Goal: Task Accomplishment & Management: Complete application form

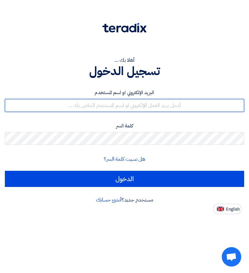
click at [190, 102] on input "text" at bounding box center [124, 105] width 239 height 13
type input "[EMAIL_ADDRESS][DOMAIN_NAME]"
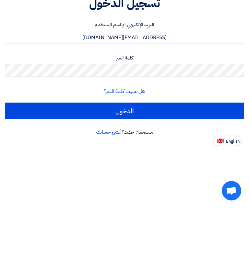
click at [215, 171] on input "الدخول" at bounding box center [124, 179] width 239 height 16
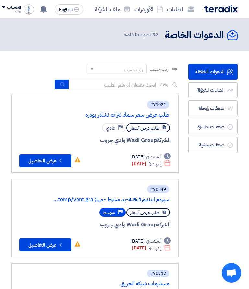
click at [46, 6] on icon at bounding box center [43, 9] width 7 height 7
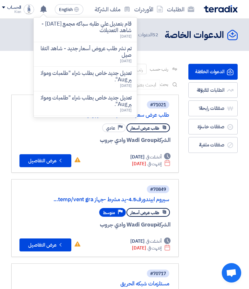
click at [124, 32] on div "قام بتعديل علي طلبه سباكه مجمع [DATE] - شاهد التعديلات [DATE]" at bounding box center [85, 30] width 93 height 18
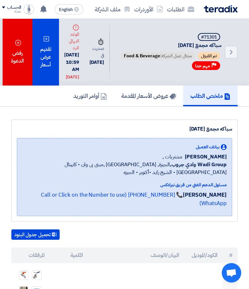
click at [57, 58] on div "تقديم عرض أسعار" at bounding box center [45, 52] width 27 height 67
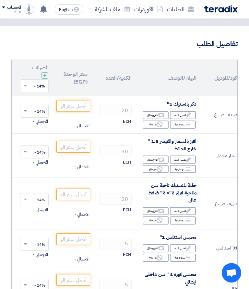
scroll to position [0, -19]
click at [79, 103] on input "number" at bounding box center [74, 106] width 34 height 12
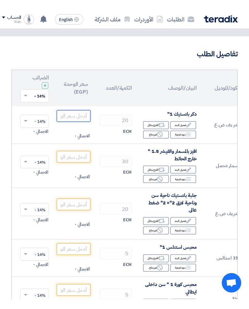
scroll to position [34, 0]
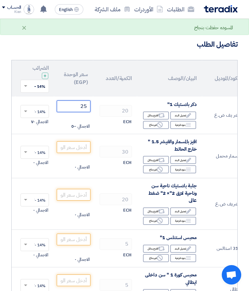
type input "25"
click at [75, 148] on input "number" at bounding box center [74, 147] width 34 height 12
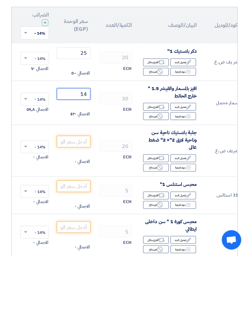
type input "14"
click at [86, 189] on input "number" at bounding box center [74, 195] width 34 height 12
click at [157, 217] on use at bounding box center [160, 220] width 6 height 6
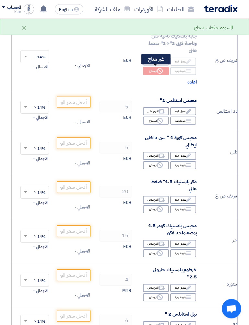
scroll to position [183, 0]
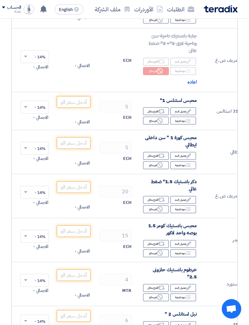
click at [160, 122] on div "Reject غير متاح" at bounding box center [156, 121] width 26 height 8
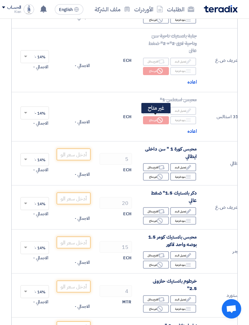
click at [158, 117] on use at bounding box center [160, 120] width 6 height 6
click at [74, 158] on input "number" at bounding box center [74, 155] width 34 height 12
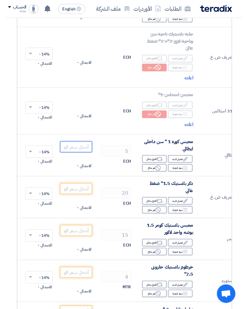
scroll to position [183, 0]
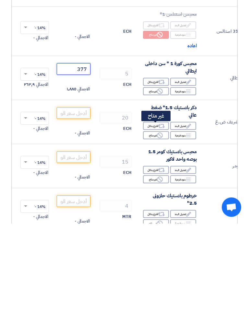
type input "377"
click at [159, 217] on div "Reject غير متاح" at bounding box center [156, 221] width 26 height 8
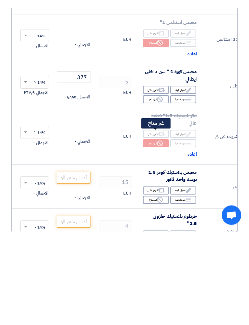
scroll to position [269, 0]
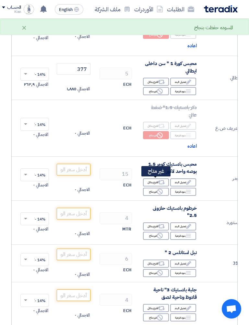
click at [157, 189] on icon "Reject" at bounding box center [160, 192] width 6 height 6
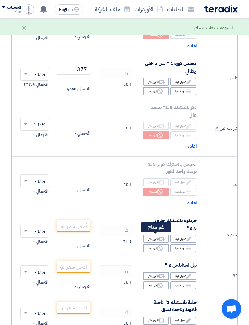
click at [161, 245] on icon "Reject" at bounding box center [160, 248] width 6 height 6
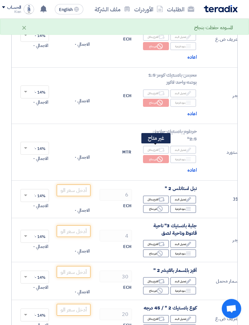
scroll to position [358, 0]
click at [158, 206] on icon "Reject" at bounding box center [160, 209] width 6 height 6
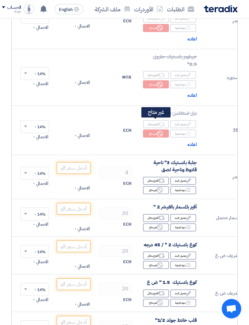
scroll to position [432, 0]
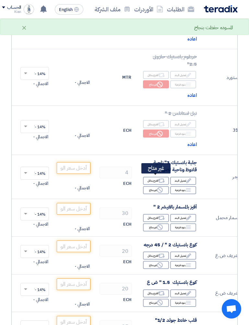
click at [160, 187] on use at bounding box center [160, 190] width 6 height 6
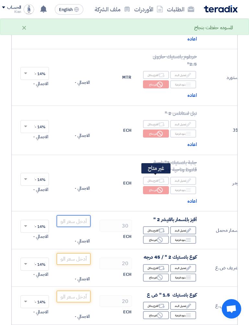
click at [77, 215] on input "number" at bounding box center [74, 221] width 34 height 12
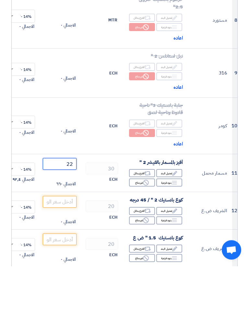
scroll to position [447, 0]
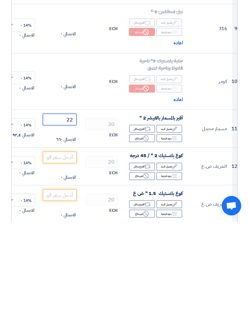
type input "22"
click at [55, 239] on input "number" at bounding box center [60, 245] width 34 height 12
type input "7"
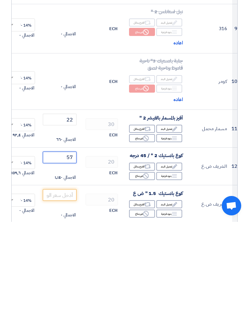
type input "57"
click at [56, 273] on input "number" at bounding box center [60, 282] width 34 height 12
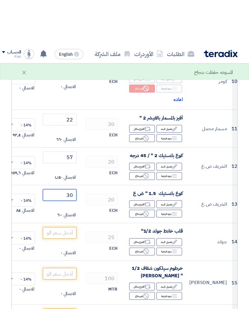
scroll to position [586, 0]
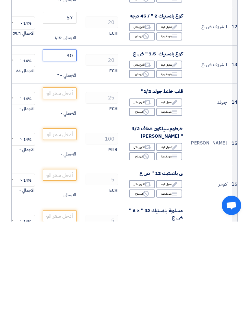
type input "30"
click at [55, 175] on input "number" at bounding box center [60, 181] width 34 height 12
type input "31"
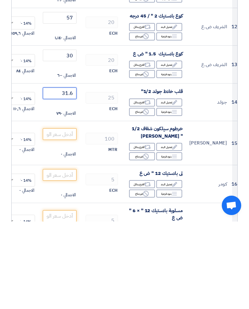
scroll to position [623, 0]
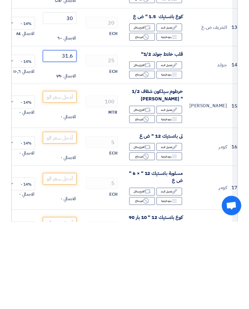
type input "31.6"
click at [51, 178] on input "number" at bounding box center [60, 184] width 34 height 12
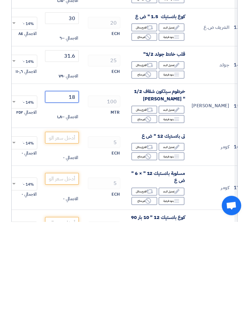
scroll to position [0, -3]
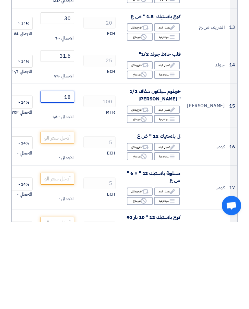
type input "18"
click at [52, 219] on input "number" at bounding box center [57, 225] width 34 height 12
click at [135, 240] on div "Reject غير متاح" at bounding box center [140, 244] width 26 height 8
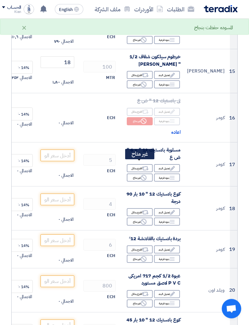
scroll to position [745, 0]
click at [131, 217] on div "Reject غير متاح" at bounding box center [140, 221] width 26 height 8
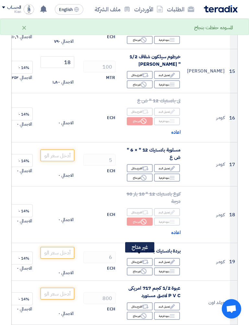
click at [130, 267] on div "Reject غير متاح" at bounding box center [140, 271] width 26 height 8
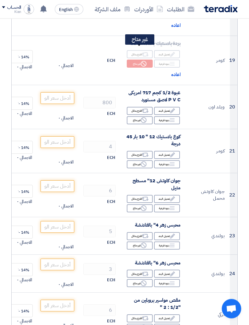
scroll to position [953, 0]
click at [137, 160] on div "Reject غير متاح" at bounding box center [140, 164] width 26 height 8
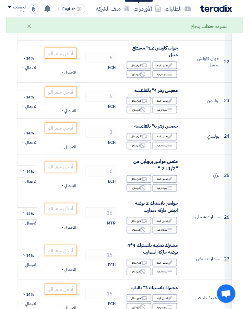
scroll to position [1096, 0]
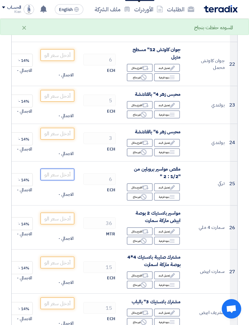
click at [54, 169] on input "number" at bounding box center [57, 175] width 34 height 12
click at [49, 169] on input "number" at bounding box center [57, 175] width 34 height 12
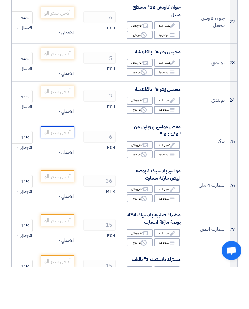
type input "1"
type input "320"
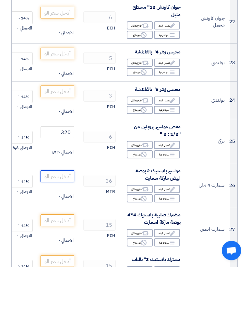
click at [46, 213] on input "number" at bounding box center [57, 219] width 34 height 12
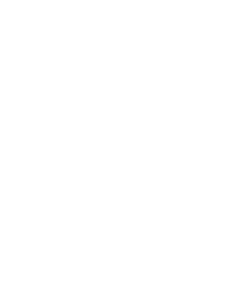
scroll to position [908, 0]
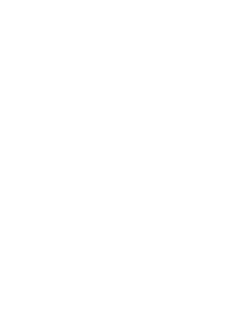
click at [45, 137] on input "number" at bounding box center [57, 143] width 34 height 12
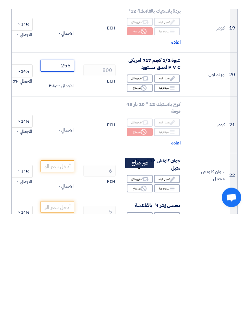
scroll to position [931, 0]
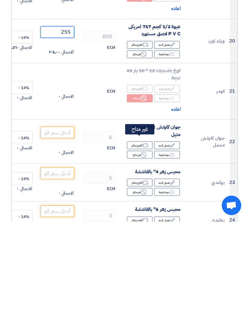
type input "255"
click at [131, 238] on div "Reject غير متاح" at bounding box center [140, 242] width 26 height 8
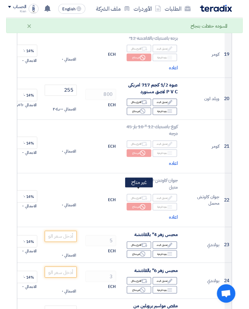
scroll to position [953, 0]
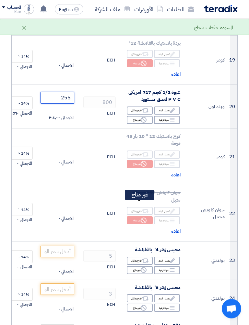
click at [65, 92] on input "255" at bounding box center [57, 98] width 34 height 12
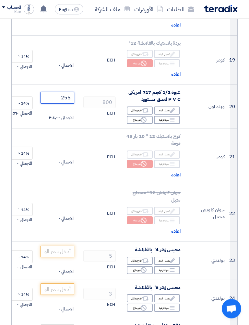
click at [61, 92] on input "255" at bounding box center [57, 98] width 34 height 12
click at [62, 92] on input "255" at bounding box center [57, 98] width 34 height 12
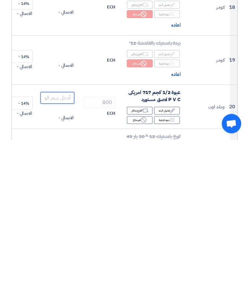
scroll to position [801, 0]
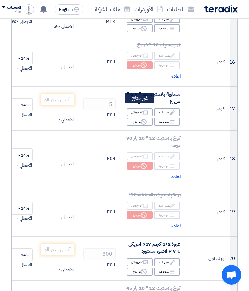
click at [132, 117] on div "Reject غير متاح" at bounding box center [140, 121] width 26 height 8
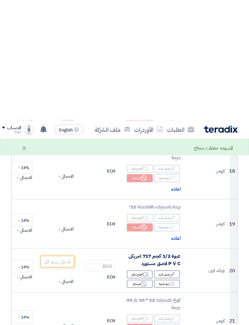
scroll to position [922, 0]
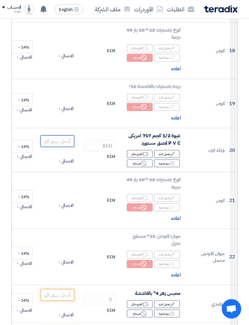
click at [53, 135] on input "number" at bounding box center [57, 141] width 34 height 12
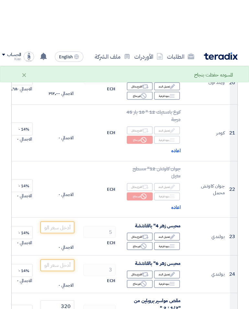
scroll to position [1040, 0]
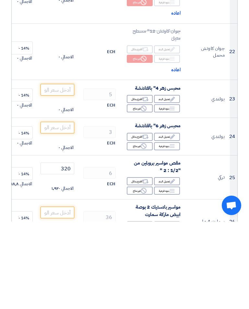
type input "390"
click at [51, 171] on input "number" at bounding box center [57, 177] width 34 height 12
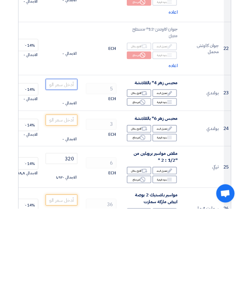
scroll to position [1125, 0]
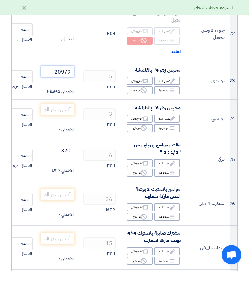
type input "20979"
click at [66, 124] on input "number" at bounding box center [57, 130] width 34 height 12
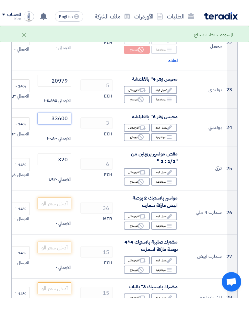
scroll to position [0, 0]
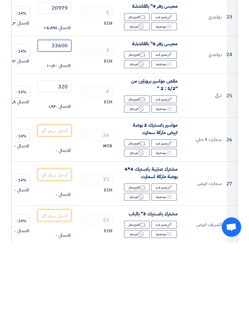
type input "33600"
click at [62, 190] on input "number" at bounding box center [55, 196] width 34 height 12
type input "99"
type input "99.75"
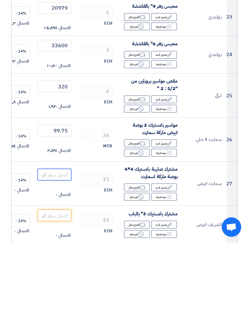
click at [59, 234] on input "number" at bounding box center [55, 240] width 34 height 12
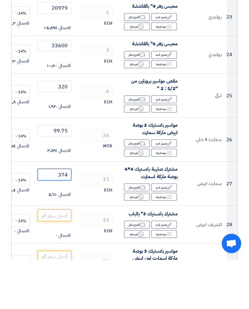
scroll to position [1163, 0]
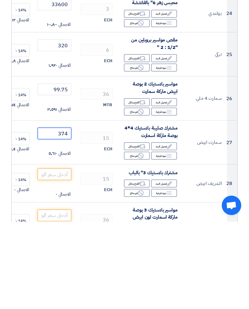
type input "374"
click at [67, 256] on input "number" at bounding box center [55, 262] width 34 height 12
type input "8"
type input "94"
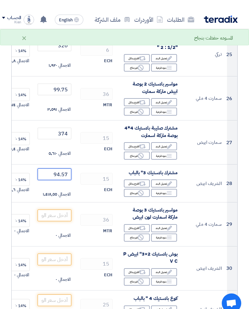
scroll to position [1261, 0]
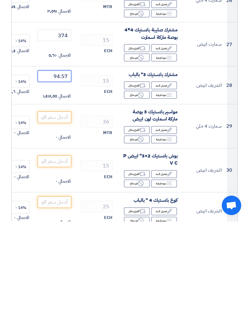
type input "94.57"
click at [52, 199] on input "number" at bounding box center [55, 205] width 34 height 12
type input "134"
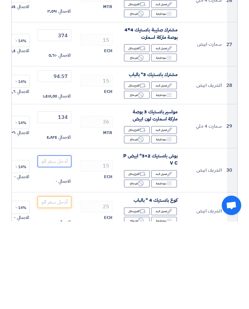
click at [63, 243] on input "number" at bounding box center [55, 249] width 34 height 12
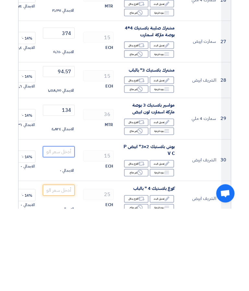
scroll to position [1346, 0]
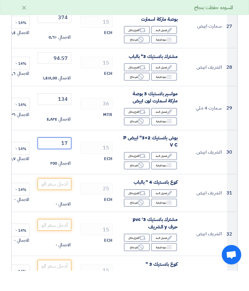
type input "1"
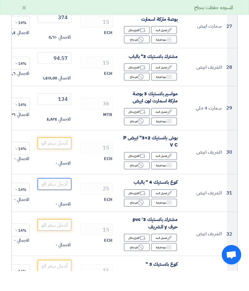
click at [60, 198] on input "number" at bounding box center [55, 204] width 34 height 12
type input "174"
click at [62, 157] on input "number" at bounding box center [55, 163] width 34 height 12
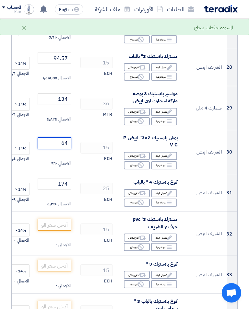
scroll to position [1398, 0]
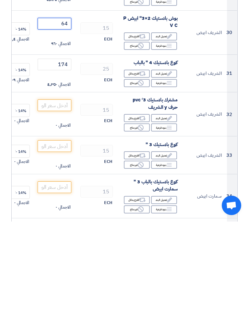
type input "64"
click at [59, 187] on input "number" at bounding box center [55, 193] width 34 height 12
click at [145, 201] on div "Alternative اقترح بدائل" at bounding box center [137, 205] width 26 height 8
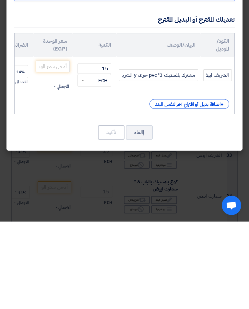
click at [142, 112] on div "اسم البند الأصلي مشترك بلاستيك 3 ً pvc حرف y الشريف الكود/الموديل الشريف ابيض ا…" at bounding box center [124, 134] width 236 height 208
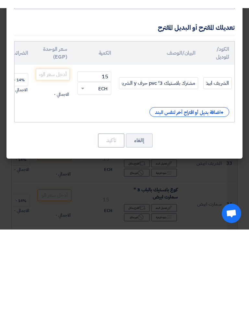
scroll to position [1486, 0]
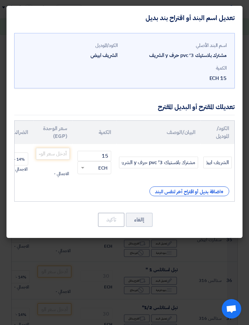
click at [145, 226] on button "إالغاء" at bounding box center [139, 220] width 27 height 14
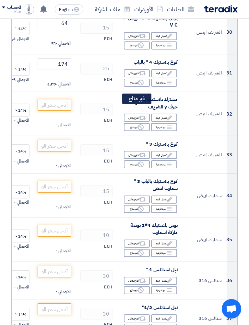
click at [138, 123] on div "Reject غير متاح" at bounding box center [137, 127] width 26 height 8
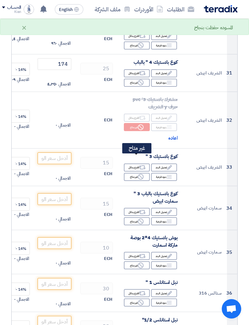
click at [145, 173] on div "Reject غير متاح" at bounding box center [137, 177] width 26 height 8
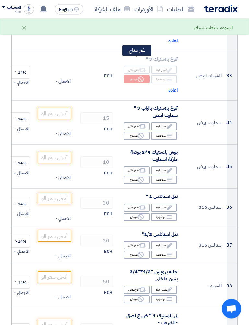
scroll to position [1583, 0]
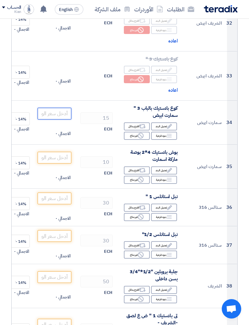
click at [60, 108] on input "number" at bounding box center [55, 114] width 34 height 12
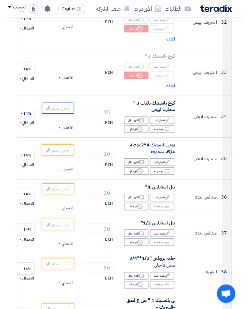
scroll to position [1583, 0]
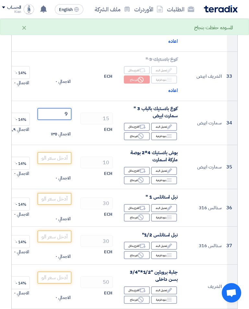
type input "94"
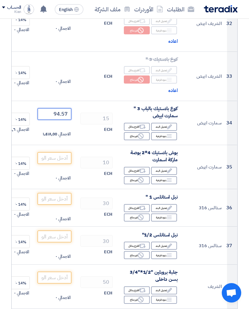
type input "94.57"
click at [68, 152] on input "number" at bounding box center [55, 158] width 34 height 12
type input "90"
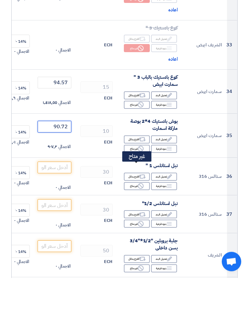
type input "90.72"
click at [142, 214] on icon "Reject" at bounding box center [141, 217] width 6 height 6
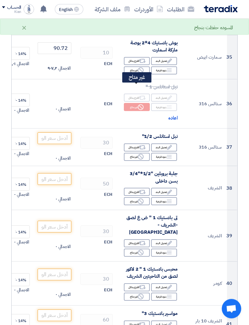
scroll to position [1693, 0]
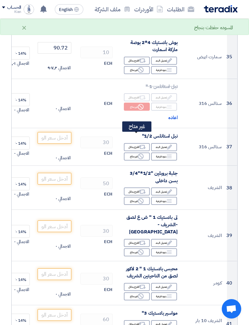
click at [138, 153] on icon "Reject" at bounding box center [141, 156] width 6 height 6
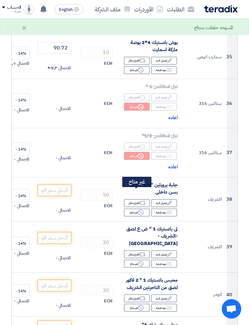
click at [144, 208] on div "Reject غير متاح" at bounding box center [137, 212] width 26 height 8
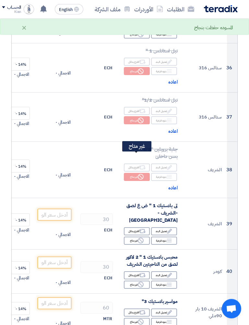
scroll to position [1728, 0]
click at [139, 237] on div "Reject غير متاح" at bounding box center [137, 241] width 26 height 8
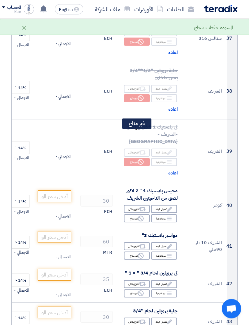
scroll to position [1808, 0]
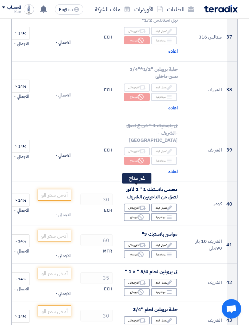
click at [139, 214] on icon "Reject" at bounding box center [141, 217] width 6 height 6
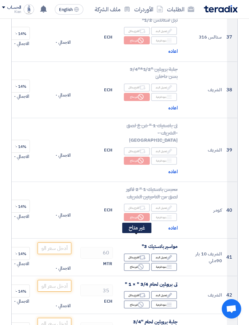
click at [142, 264] on use at bounding box center [141, 267] width 6 height 6
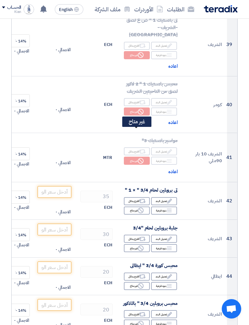
scroll to position [1921, 0]
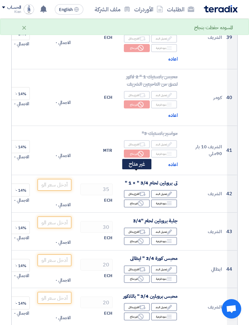
click at [140, 200] on icon "Reject" at bounding box center [141, 203] width 6 height 6
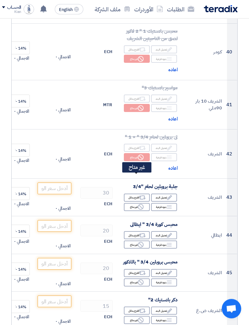
scroll to position [1967, 0]
click at [136, 203] on div "Reject غير متاح" at bounding box center [137, 207] width 26 height 8
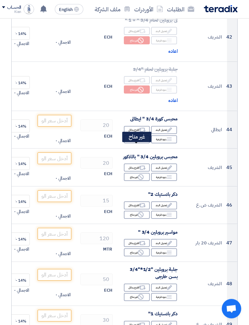
scroll to position [2083, 0]
click at [138, 174] on use at bounding box center [141, 177] width 6 height 6
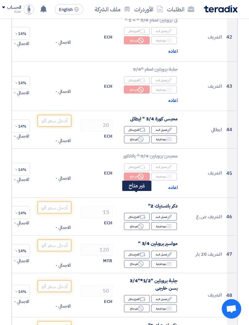
click at [140, 223] on icon "Reject" at bounding box center [141, 226] width 6 height 6
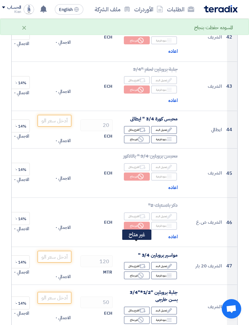
click at [139, 273] on icon "Reject" at bounding box center [141, 276] width 6 height 6
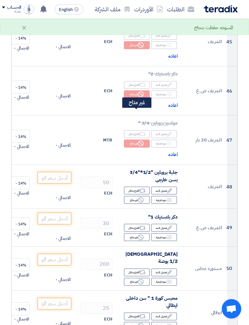
scroll to position [2222, 0]
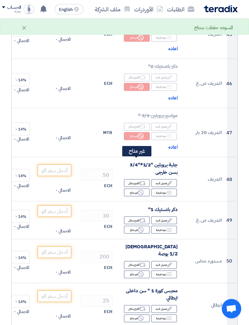
click at [138, 189] on div "Reject غير متاح" at bounding box center [137, 193] width 26 height 8
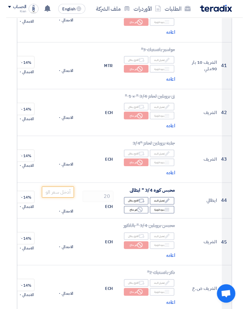
scroll to position [2004, 0]
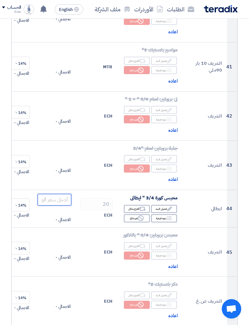
click at [56, 194] on input "number" at bounding box center [55, 200] width 34 height 12
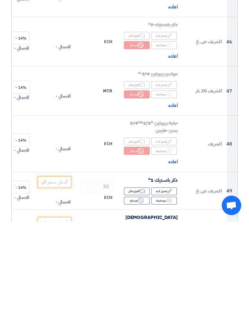
scroll to position [2219, 0]
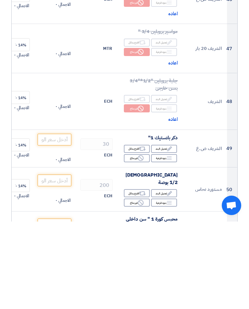
type input "270"
click at [57, 221] on input "number" at bounding box center [55, 227] width 34 height 12
type input "25"
click at [140, 273] on use at bounding box center [141, 290] width 6 height 6
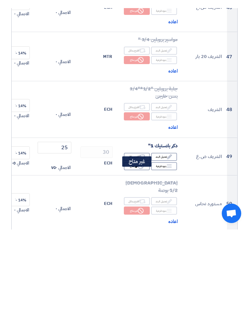
scroll to position [2307, 0]
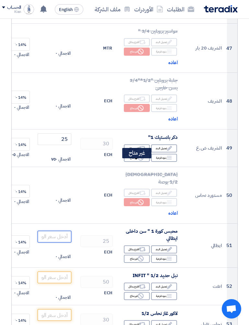
click at [51, 231] on input "number" at bounding box center [55, 237] width 34 height 12
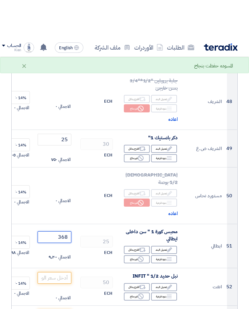
scroll to position [2347, 0]
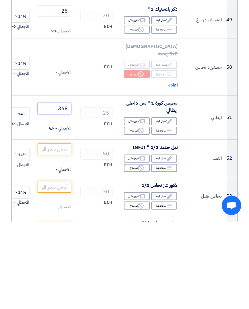
type input "368"
click at [55, 231] on input "number" at bounding box center [55, 237] width 34 height 12
type input "1"
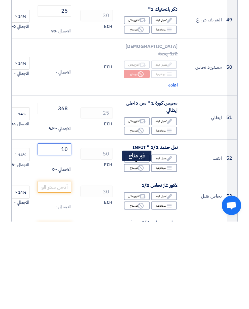
type input "10"
click at [134, 273] on div "Reject غير متاح" at bounding box center [137, 293] width 26 height 8
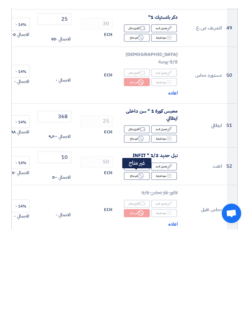
scroll to position [2435, 0]
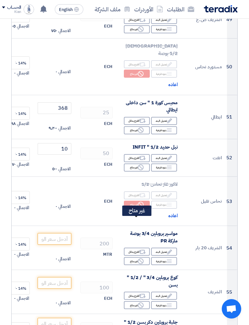
click at [142, 258] on icon "Reject" at bounding box center [141, 261] width 6 height 6
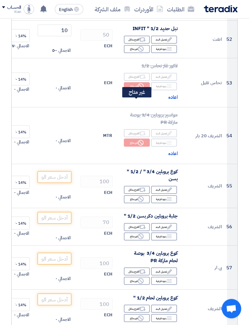
scroll to position [2554, 0]
click at [143, 195] on div "Reject غير متاح" at bounding box center [137, 199] width 26 height 8
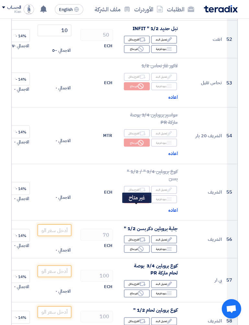
click at [143, 245] on div "Reject غير متاح" at bounding box center [137, 249] width 26 height 8
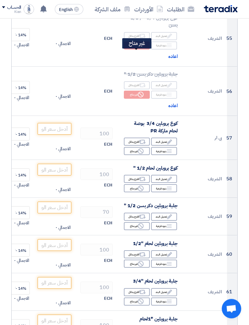
scroll to position [2721, 0]
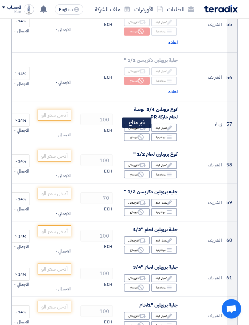
click at [141, 172] on icon "Reject" at bounding box center [141, 175] width 6 height 6
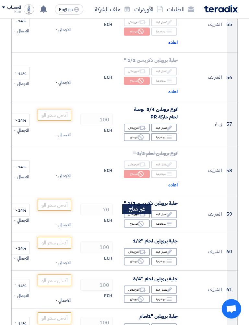
click at [138, 258] on use at bounding box center [141, 261] width 6 height 6
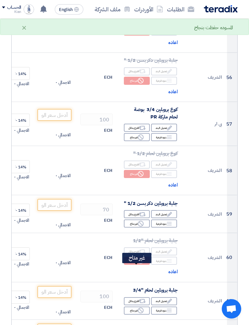
click at [144, 273] on div "Reject غير متاح" at bounding box center [137, 310] width 26 height 8
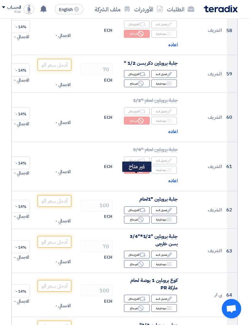
scroll to position [2861, 0]
click at [142, 216] on div "Reject غير متاح" at bounding box center [137, 220] width 26 height 8
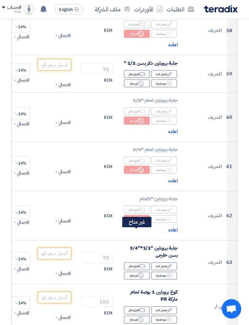
click at [140, 273] on use at bounding box center [141, 276] width 6 height 6
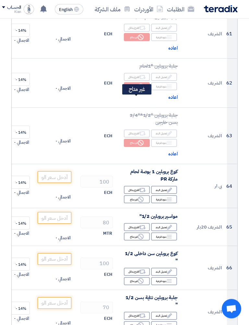
scroll to position [2994, 0]
click at [138, 234] on use at bounding box center [141, 237] width 6 height 6
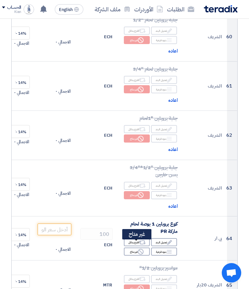
scroll to position [2921, 0]
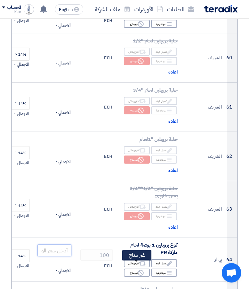
click at [59, 244] on input "number" at bounding box center [55, 250] width 34 height 12
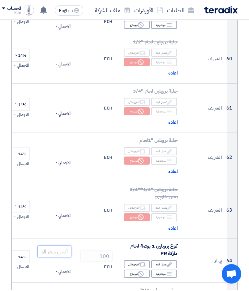
scroll to position [2939, 0]
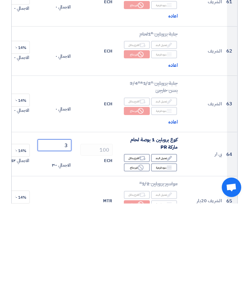
type input "31"
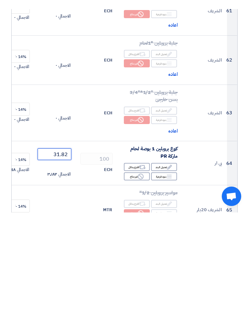
scroll to position [2981, 0]
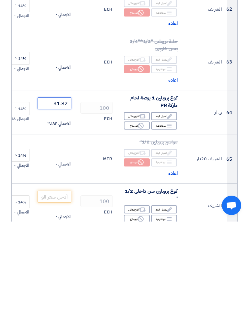
type input "31.82"
click at [63, 273] on input "number" at bounding box center [55, 284] width 34 height 12
click at [138, 273] on use at bounding box center [141, 306] width 6 height 6
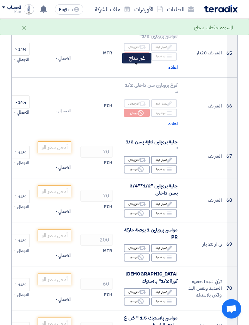
scroll to position [3188, 0]
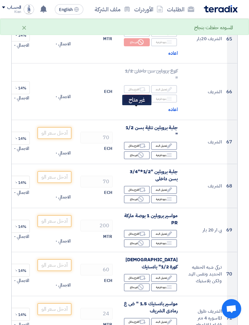
click at [139, 151] on div "Reject غير متاح" at bounding box center [137, 155] width 26 height 8
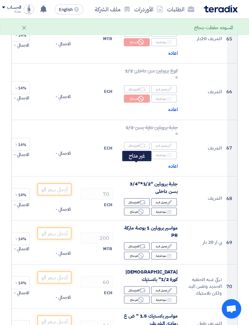
click at [139, 209] on icon "Reject" at bounding box center [141, 212] width 6 height 6
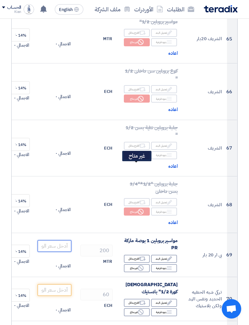
click at [59, 240] on input "number" at bounding box center [55, 246] width 34 height 12
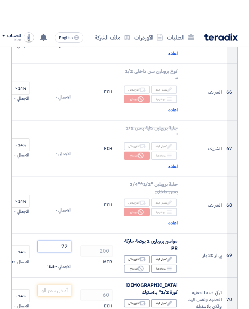
scroll to position [3224, 0]
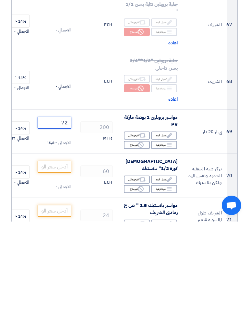
type input "72"
click at [47, 248] on input "number" at bounding box center [55, 254] width 34 height 12
type input "3"
type input "45"
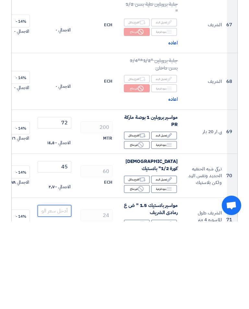
click at [55, 273] on input "number" at bounding box center [55, 298] width 34 height 12
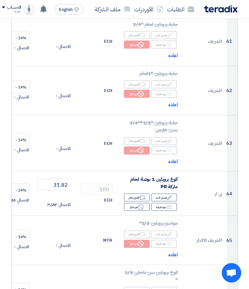
scroll to position [2981, 0]
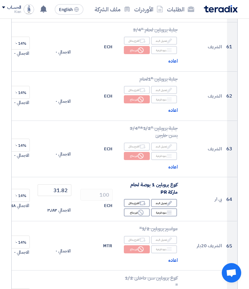
click at [49, 177] on td "31.82 الاجمالي ٣٬١٨٢" at bounding box center [54, 199] width 39 height 44
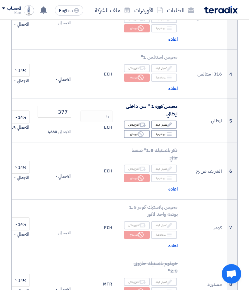
scroll to position [226, 0]
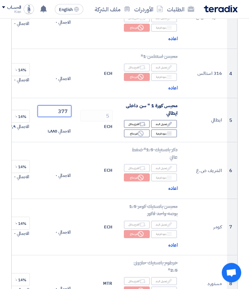
click at [68, 110] on input "377" at bounding box center [55, 112] width 34 height 12
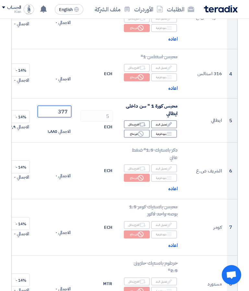
click at [62, 113] on input "377" at bounding box center [55, 112] width 34 height 12
click at [62, 112] on input "377" at bounding box center [55, 112] width 34 height 12
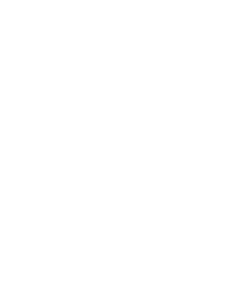
scroll to position [2409, 0]
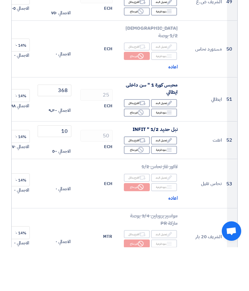
type input "360"
click at [60, 128] on input "368" at bounding box center [55, 134] width 34 height 12
click at [64, 128] on input "368" at bounding box center [55, 134] width 34 height 12
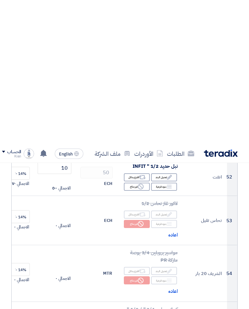
scroll to position [2565, 0]
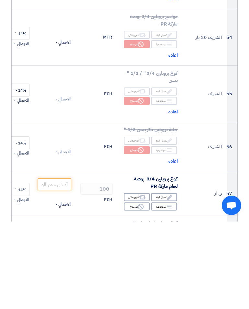
type input "360"
click at [61, 266] on input "number" at bounding box center [55, 272] width 34 height 12
type input "16"
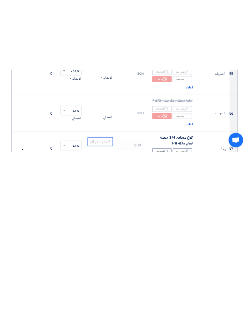
scroll to position [2740, 0]
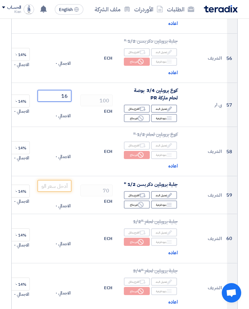
type input "1"
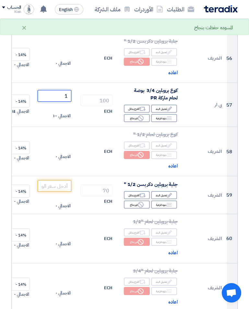
type input "16"
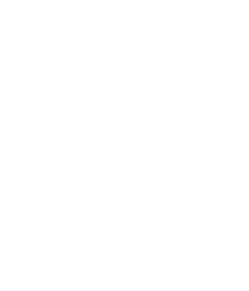
scroll to position [918, 0]
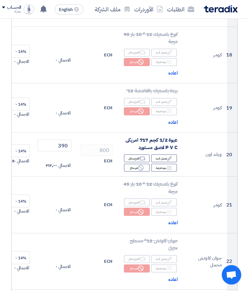
type input "16.5"
click at [60, 139] on input "390" at bounding box center [55, 145] width 34 height 12
click at [59, 139] on input "390" at bounding box center [55, 145] width 34 height 12
click at [58, 139] on input "390" at bounding box center [55, 145] width 34 height 12
click at [55, 139] on input "390" at bounding box center [55, 145] width 34 height 12
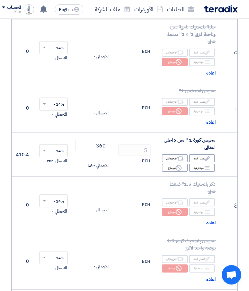
scroll to position [0, -35]
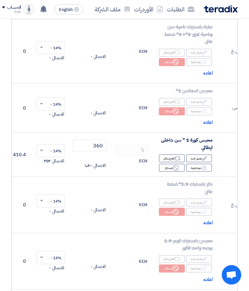
type input "330"
click at [94, 145] on input "360" at bounding box center [89, 145] width 34 height 12
click at [96, 144] on input "360" at bounding box center [89, 145] width 34 height 12
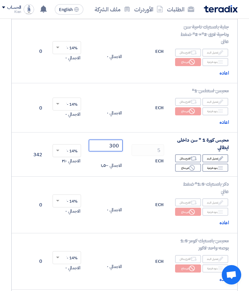
scroll to position [0, -44]
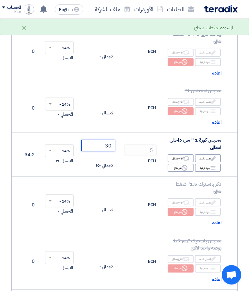
type input "3"
type input "2"
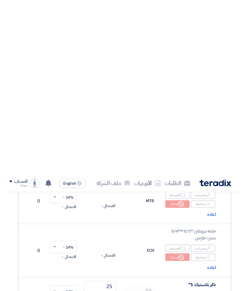
scroll to position [2327, 0]
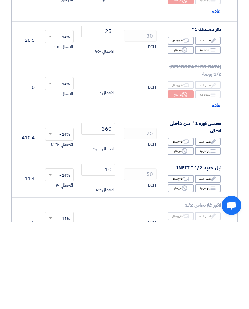
type input "275"
click at [98, 210] on input "360" at bounding box center [98, 216] width 34 height 12
click at [108, 210] on input "360" at bounding box center [98, 216] width 34 height 12
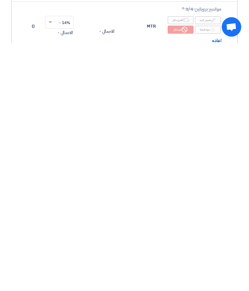
scroll to position [2079, 0]
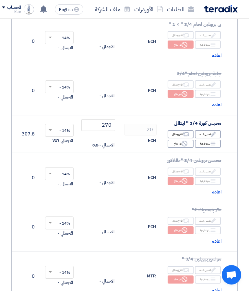
type input "275"
click at [106, 119] on input "270" at bounding box center [98, 125] width 34 height 12
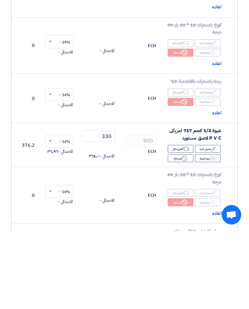
scroll to position [849, 0]
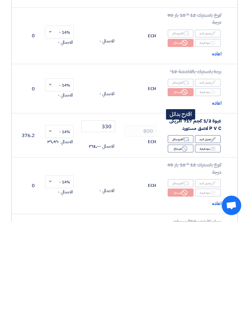
type input "150"
click at [186, 225] on use at bounding box center [186, 227] width 7 height 4
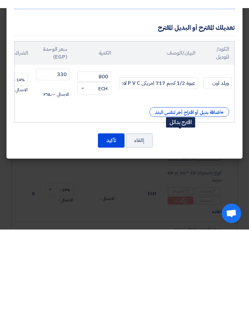
scroll to position [937, 0]
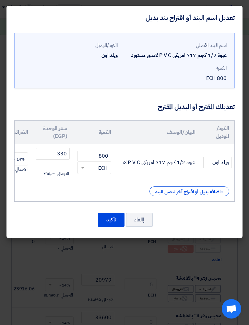
click at [210, 191] on div "+ اضافة بديل أو اقتراح آخر لنفس البند" at bounding box center [189, 191] width 80 height 10
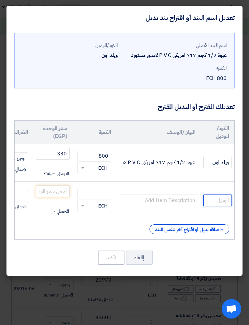
click at [219, 202] on input "text" at bounding box center [217, 201] width 28 height 12
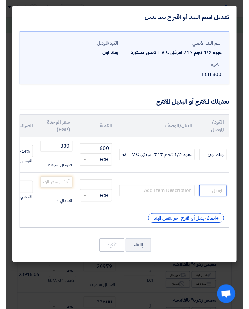
scroll to position [937, 0]
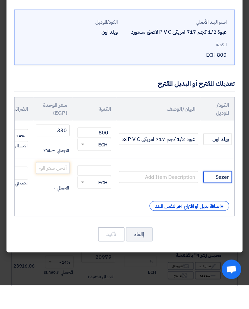
type input "Sezer"
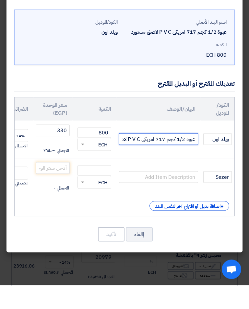
click at [179, 157] on input "عبوة 1/2 كجم 717 امريكى P V C لاصق مستورد" at bounding box center [158, 163] width 79 height 12
click at [185, 157] on input "عبوة 1/2 كجم 717 امريكى P V C لاصق مستورد" at bounding box center [158, 163] width 79 height 12
click at [184, 157] on input "عبوة 1/2 كجم 717 امريكى P V C لاصق مستورد" at bounding box center [158, 163] width 79 height 12
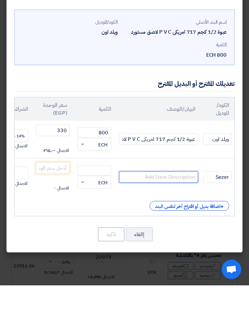
click at [185, 195] on input "text" at bounding box center [158, 201] width 79 height 12
click at [188, 195] on input "text" at bounding box center [158, 201] width 79 height 12
paste input "عبوة 1/2 كجم 717 امريكى P V C لاصق مستورد"
click at [154, 195] on input "عبوة 1/2 كجم 717 امريكى P V C" at bounding box center [158, 201] width 79 height 12
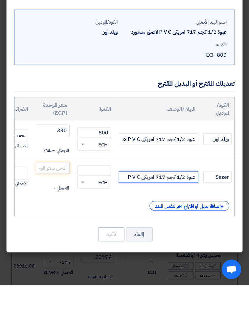
click at [154, 195] on input "عبوة 1/2 كجم 717 امريكى P V C" at bounding box center [158, 201] width 79 height 12
click at [133, 195] on input "عبوة 1/2 كجم 717 P V C" at bounding box center [158, 201] width 79 height 12
type input "عبوة 1/2 كجم 717 P V C معتمد لدي كل الجهات الحكوميه وكليه هندسه ولدي شهادات وسو…"
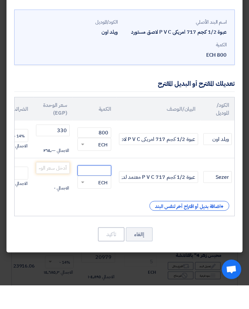
click at [103, 189] on input "number" at bounding box center [94, 194] width 34 height 10
type input "8"
type input "800"
click at [54, 185] on input "number" at bounding box center [53, 191] width 34 height 12
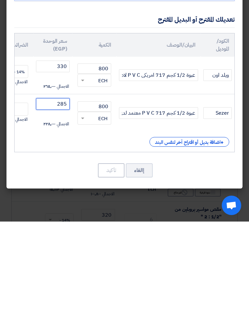
scroll to position [0, 0]
click at [21, 192] on input "text" at bounding box center [18, 197] width 14 height 10
type input "285"
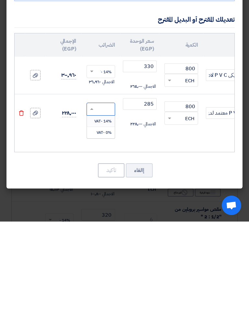
scroll to position [0, -87]
click at [94, 206] on span "14% -VAT" at bounding box center [102, 209] width 17 height 6
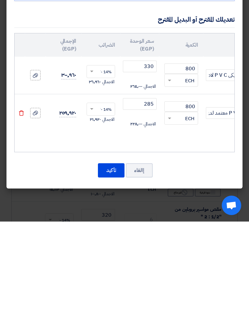
click at [102, 251] on button "تأكيد" at bounding box center [111, 258] width 27 height 14
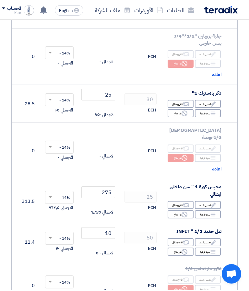
scroll to position [2364, 0]
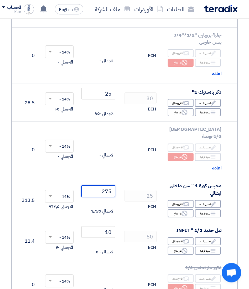
click at [103, 185] on input "275" at bounding box center [98, 191] width 34 height 12
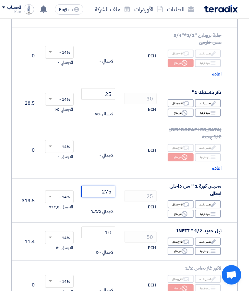
click at [101, 185] on input "275" at bounding box center [98, 191] width 34 height 12
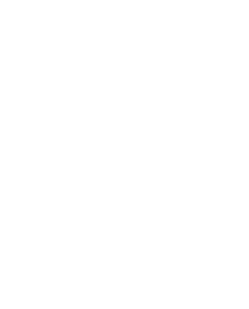
scroll to position [2300, 0]
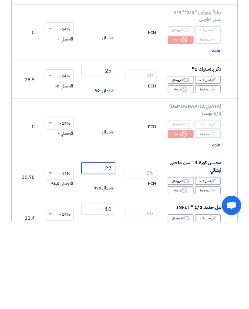
type input "275"
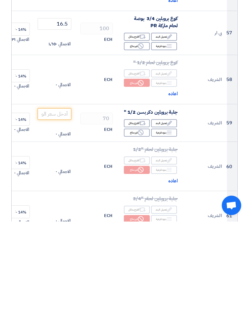
scroll to position [0, 0]
click at [131, 216] on div "Reject غير متاح" at bounding box center [137, 220] width 26 height 8
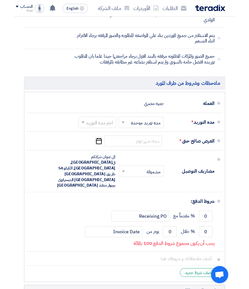
scroll to position [3639, 0]
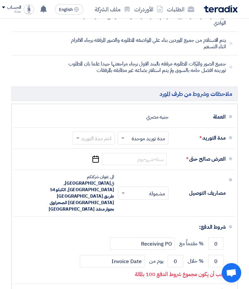
click at [80, 134] on input "text" at bounding box center [92, 138] width 39 height 9
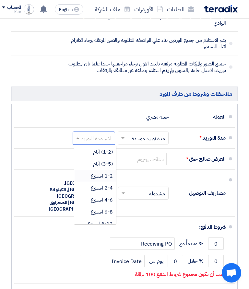
click at [90, 170] on div "1-2 اسبوع" at bounding box center [95, 176] width 42 height 12
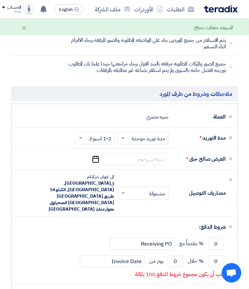
click at [97, 153] on icon "Pick a date" at bounding box center [95, 159] width 9 height 12
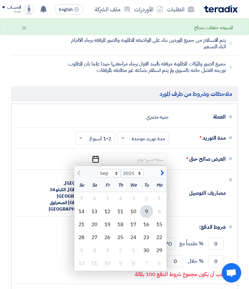
click at [145, 244] on div "30" at bounding box center [146, 250] width 13 height 13
type input "[DATE]"
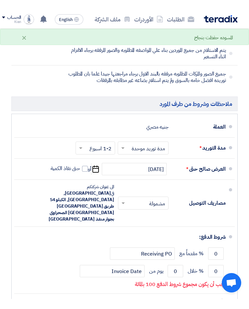
scroll to position [3733, 0]
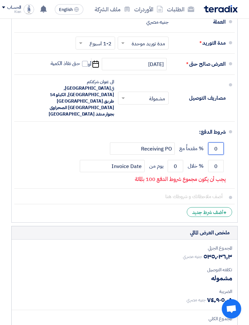
click at [213, 142] on input "0" at bounding box center [216, 148] width 16 height 12
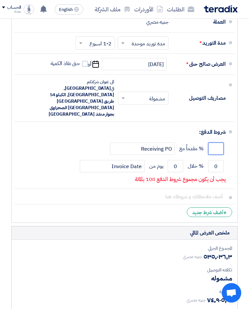
type input "0"
click at [215, 160] on input "0" at bounding box center [216, 166] width 16 height 12
click at [217, 160] on input "0" at bounding box center [216, 166] width 16 height 12
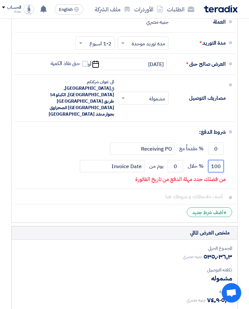
type input "100"
click at [174, 160] on input "0" at bounding box center [175, 166] width 16 height 12
click at [178, 160] on input "0" at bounding box center [175, 166] width 16 height 12
click at [177, 160] on input "0" at bounding box center [175, 166] width 16 height 12
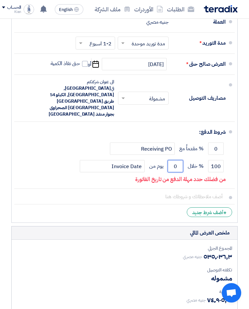
click at [174, 160] on input "0" at bounding box center [175, 166] width 16 height 12
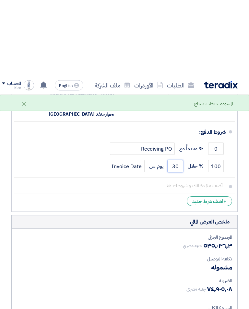
scroll to position [3815, 0]
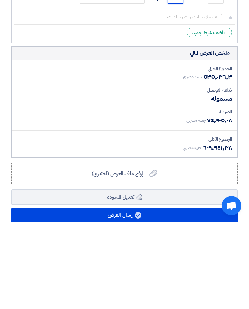
type input "30"
click at [32, 273] on button "إرسال العرض" at bounding box center [124, 303] width 226 height 16
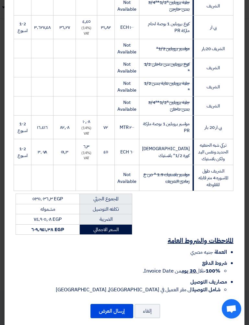
scroll to position [1485, 0]
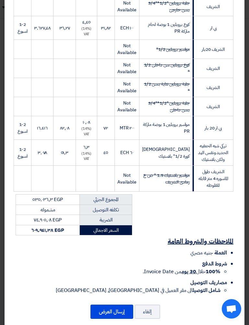
click at [104, 273] on button "إرسال العرض" at bounding box center [111, 312] width 43 height 14
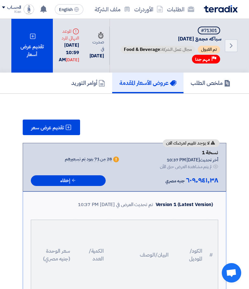
click at [28, 44] on div "تقديم عرض أسعار" at bounding box center [31, 46] width 41 height 54
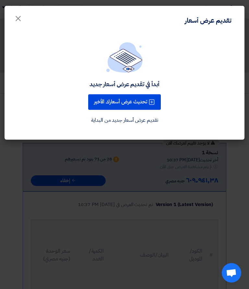
click at [97, 104] on button "تحديث عرض أسعارك الأخير" at bounding box center [124, 102] width 72 height 16
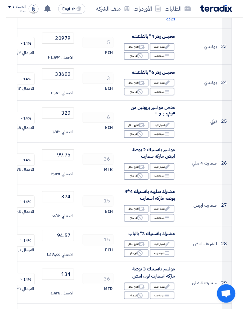
scroll to position [1189, 0]
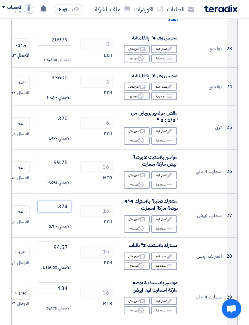
click at [60, 201] on input "374" at bounding box center [55, 207] width 34 height 12
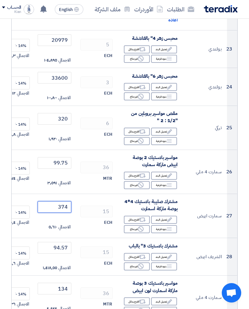
click at [65, 201] on input "374" at bounding box center [55, 207] width 34 height 12
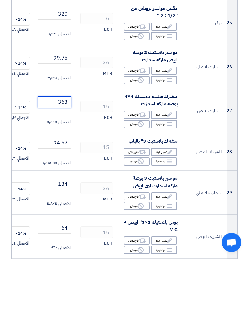
scroll to position [1244, 0]
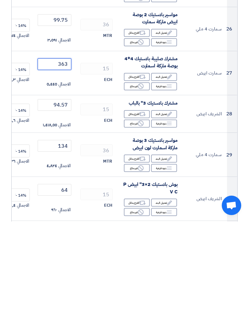
type input "363"
click at [67, 227] on input "134" at bounding box center [55, 233] width 34 height 12
click at [58, 227] on input "134" at bounding box center [55, 233] width 34 height 12
click at [62, 227] on input "134" at bounding box center [55, 233] width 34 height 12
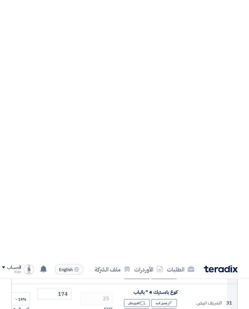
scroll to position [1529, 0]
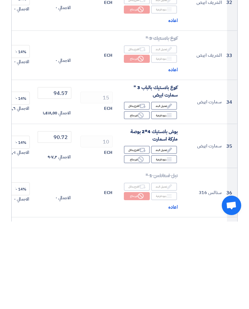
type input "130"
click at [57, 174] on input "94.57" at bounding box center [55, 180] width 34 height 12
click at [58, 167] on td "94.57 الاجمالي ١٬٤١٨٫٥٥" at bounding box center [54, 189] width 39 height 44
click at [62, 174] on input "94.57" at bounding box center [55, 180] width 34 height 12
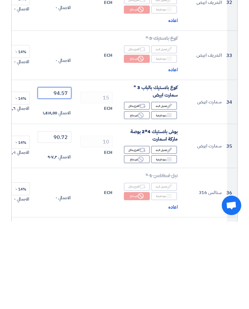
click at [59, 174] on input "94.57" at bounding box center [55, 180] width 34 height 12
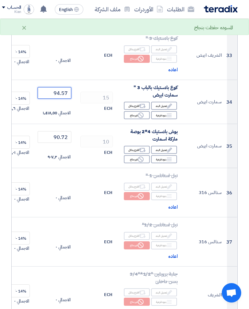
click at [63, 87] on input "94.57" at bounding box center [55, 93] width 34 height 12
click at [58, 87] on input "94.57" at bounding box center [55, 93] width 34 height 12
click at [59, 87] on input "94.57" at bounding box center [55, 93] width 34 height 12
type input "91"
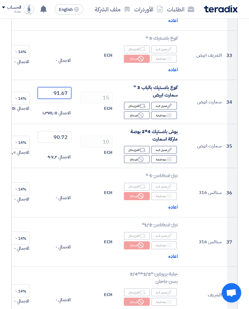
type input "91.67"
click at [63, 131] on input "90.72" at bounding box center [55, 137] width 34 height 12
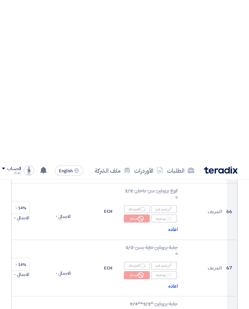
scroll to position [3253, 0]
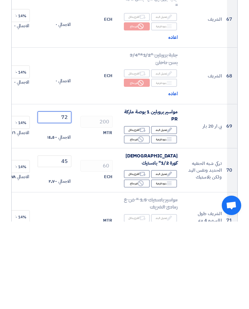
click at [61, 199] on input "72" at bounding box center [55, 205] width 34 height 12
type input "72"
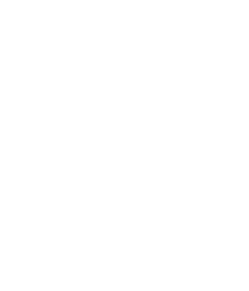
scroll to position [3830, 0]
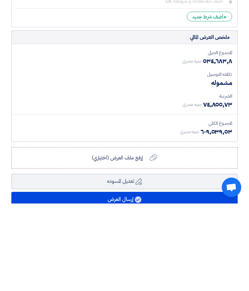
click at [58, 273] on button "إرسال العرض" at bounding box center [124, 287] width 226 height 16
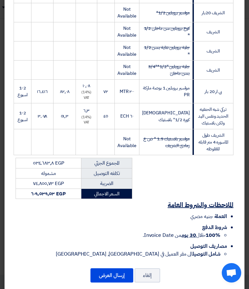
scroll to position [1521, 0]
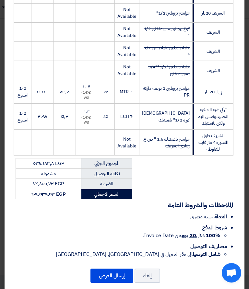
click at [100, 268] on button "إرسال العرض" at bounding box center [111, 275] width 43 height 14
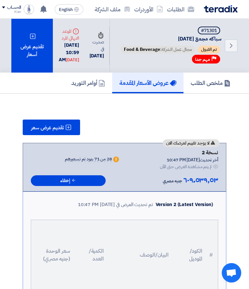
click at [22, 54] on div "تقديم عرض أسعار" at bounding box center [31, 46] width 41 height 54
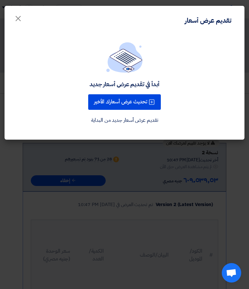
click at [97, 107] on button "تحديث عرض أسعارك الأخير" at bounding box center [124, 102] width 72 height 16
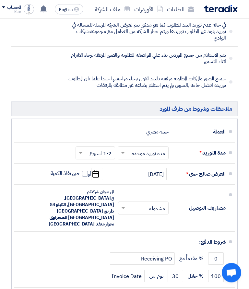
scroll to position [3621, 0]
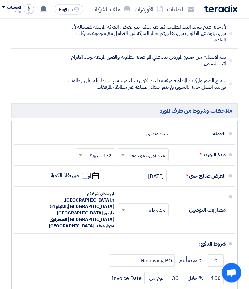
click at [76, 152] on span at bounding box center [80, 155] width 8 height 6
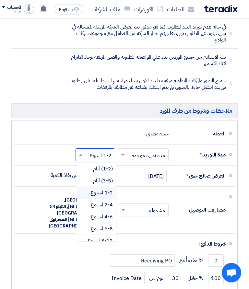
scroll to position [3622, 0]
click at [82, 175] on div "(3-5) أيام" at bounding box center [96, 181] width 39 height 12
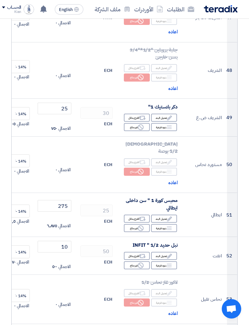
scroll to position [0, 0]
click at [159, 215] on div "Edit تعديل البند" at bounding box center [164, 219] width 26 height 8
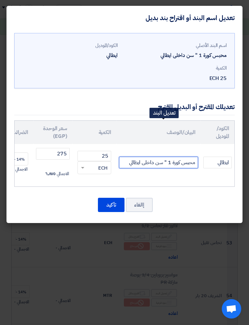
click at [126, 163] on input "محبس كورة 1 " سن داخلى ايطالي" at bounding box center [158, 163] width 79 height 12
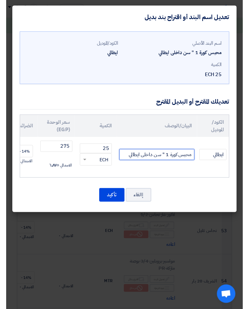
scroll to position [2349, 0]
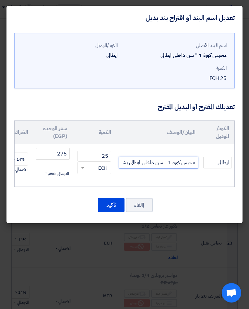
type input "محبس كورة 1 " سن داخلى ايطالي بشهاده"
click at [107, 206] on button "تأكيد" at bounding box center [111, 205] width 27 height 14
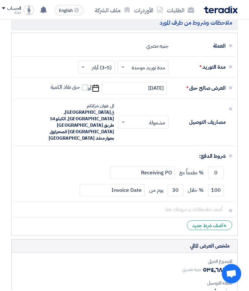
scroll to position [3704, 0]
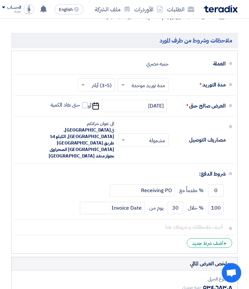
click at [210, 238] on div "+ أضف شرط جديد" at bounding box center [208, 243] width 45 height 10
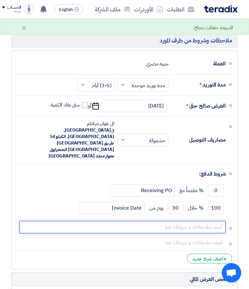
click at [102, 221] on input "text" at bounding box center [122, 227] width 206 height 12
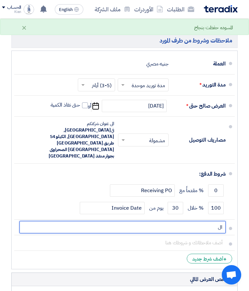
type input "ا"
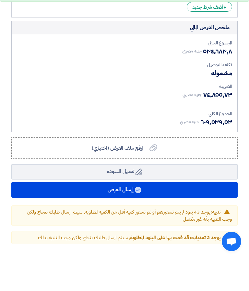
type input "التنفيذ بالمواصفات الوارده واي خلل نلتزم بالمسؤليه القانونيه لديكم"
click at [21, 215] on button "إرسال العرض" at bounding box center [124, 223] width 226 height 16
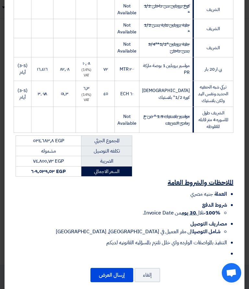
scroll to position [1543, 0]
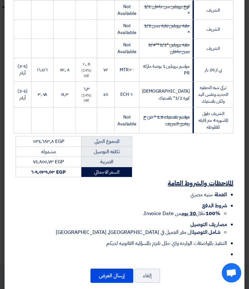
click at [104, 268] on button "إرسال العرض" at bounding box center [111, 275] width 43 height 14
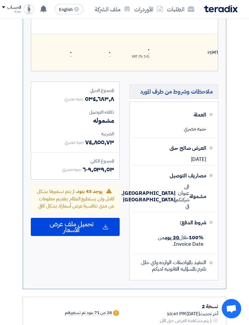
scroll to position [2207, 0]
